Goal: Task Accomplishment & Management: Use online tool/utility

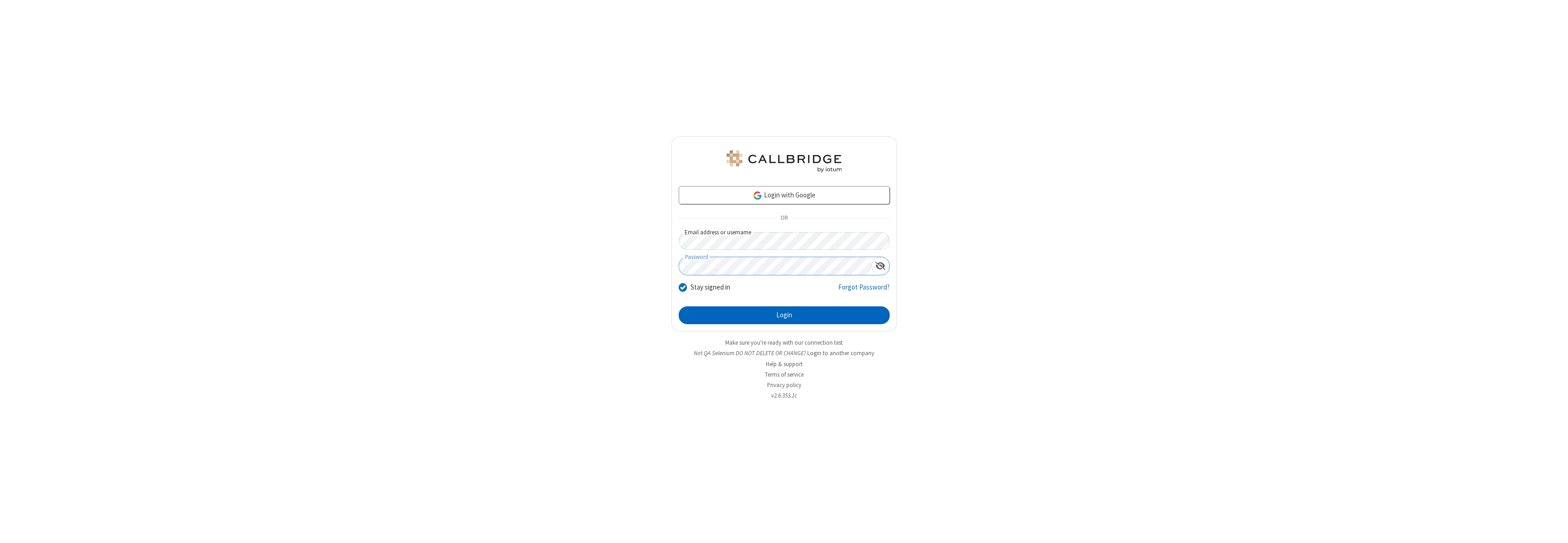
click at [784, 315] on button "Login" at bounding box center [784, 315] width 211 height 18
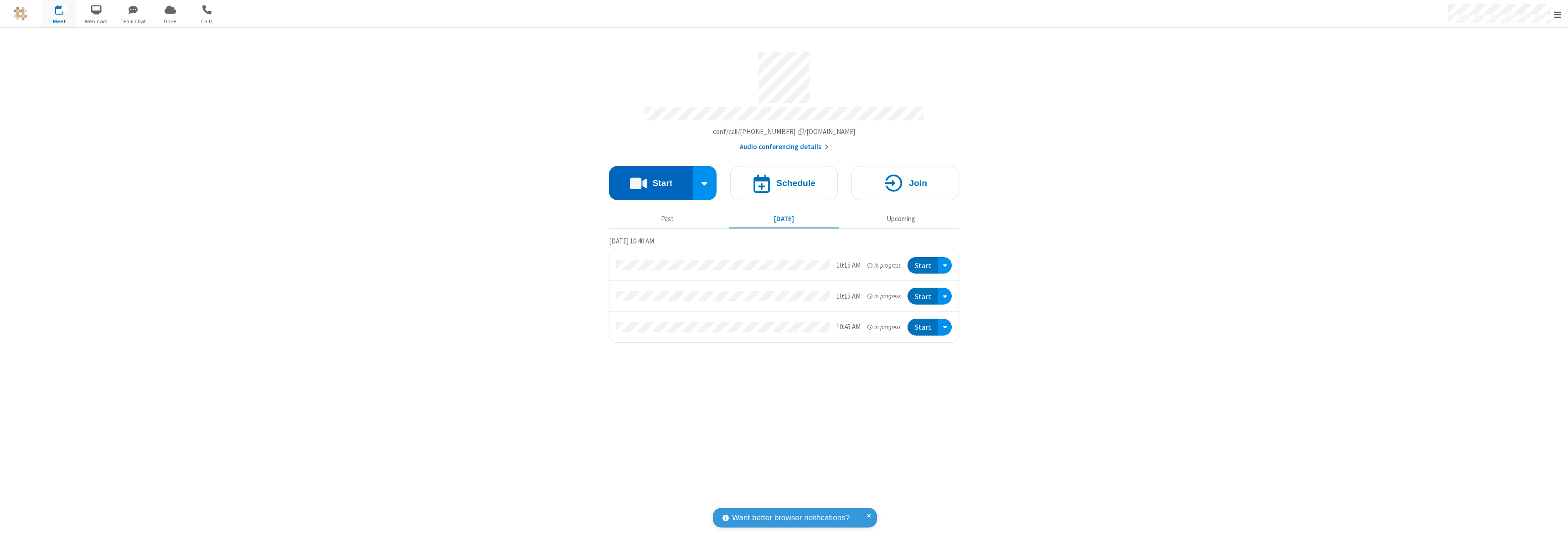
click at [651, 179] on button "Start" at bounding box center [651, 183] width 85 height 34
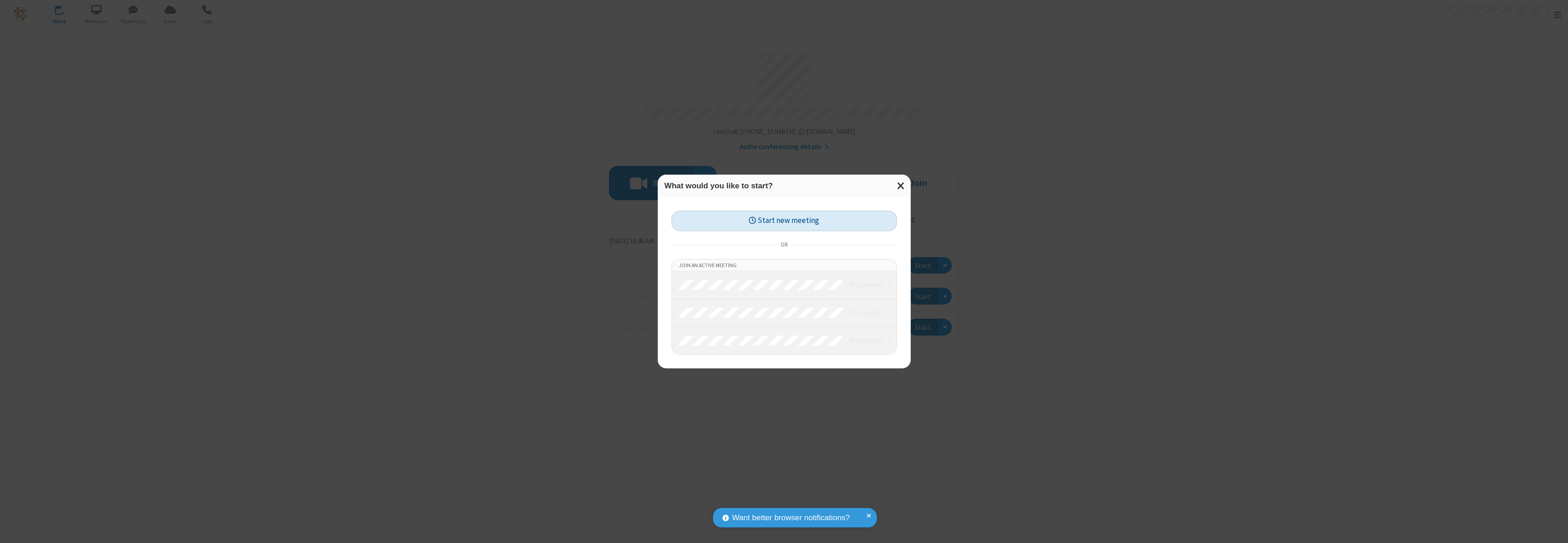
click at [784, 220] on button "Start new meeting" at bounding box center [784, 221] width 226 height 21
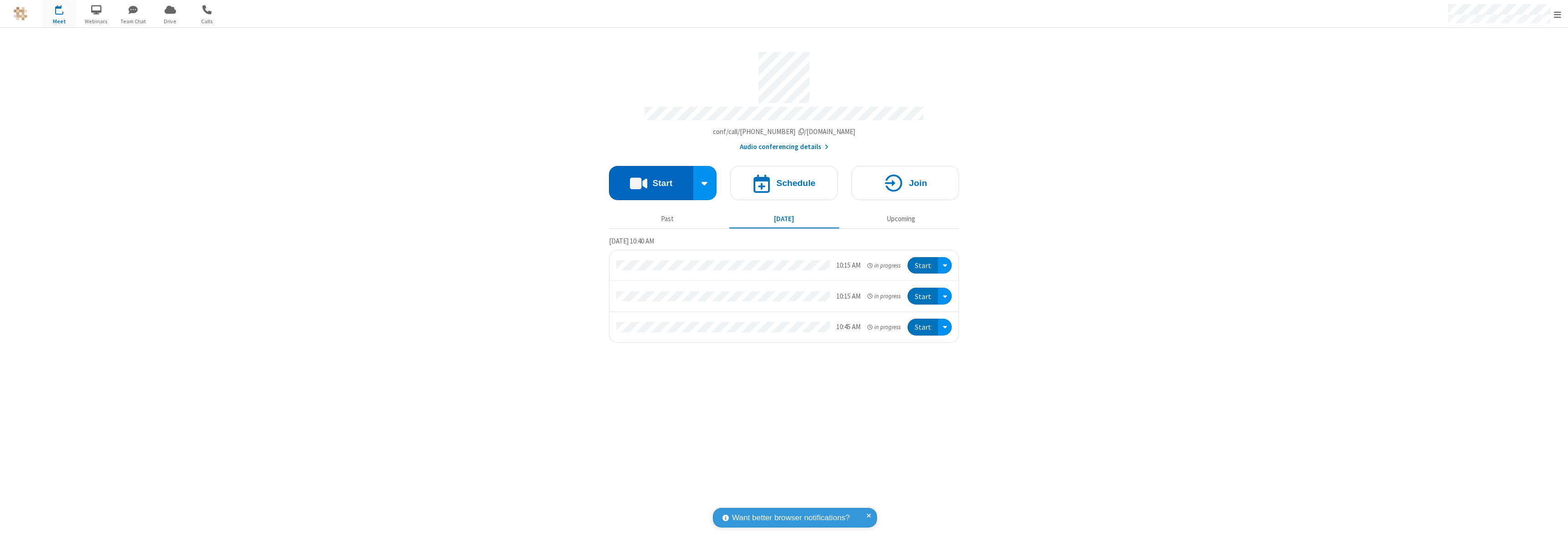
click at [651, 179] on button "Start" at bounding box center [651, 183] width 85 height 34
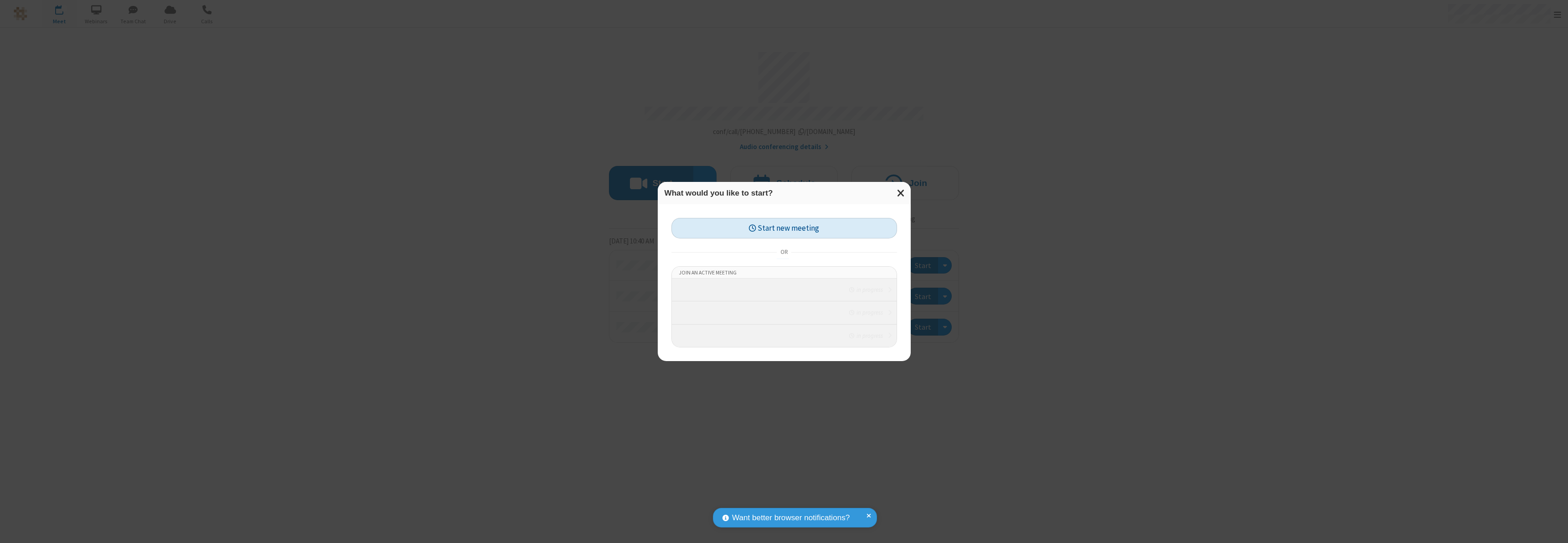
click at [784, 220] on button "Start new meeting" at bounding box center [784, 228] width 226 height 21
